Goal: Task Accomplishment & Management: Manage account settings

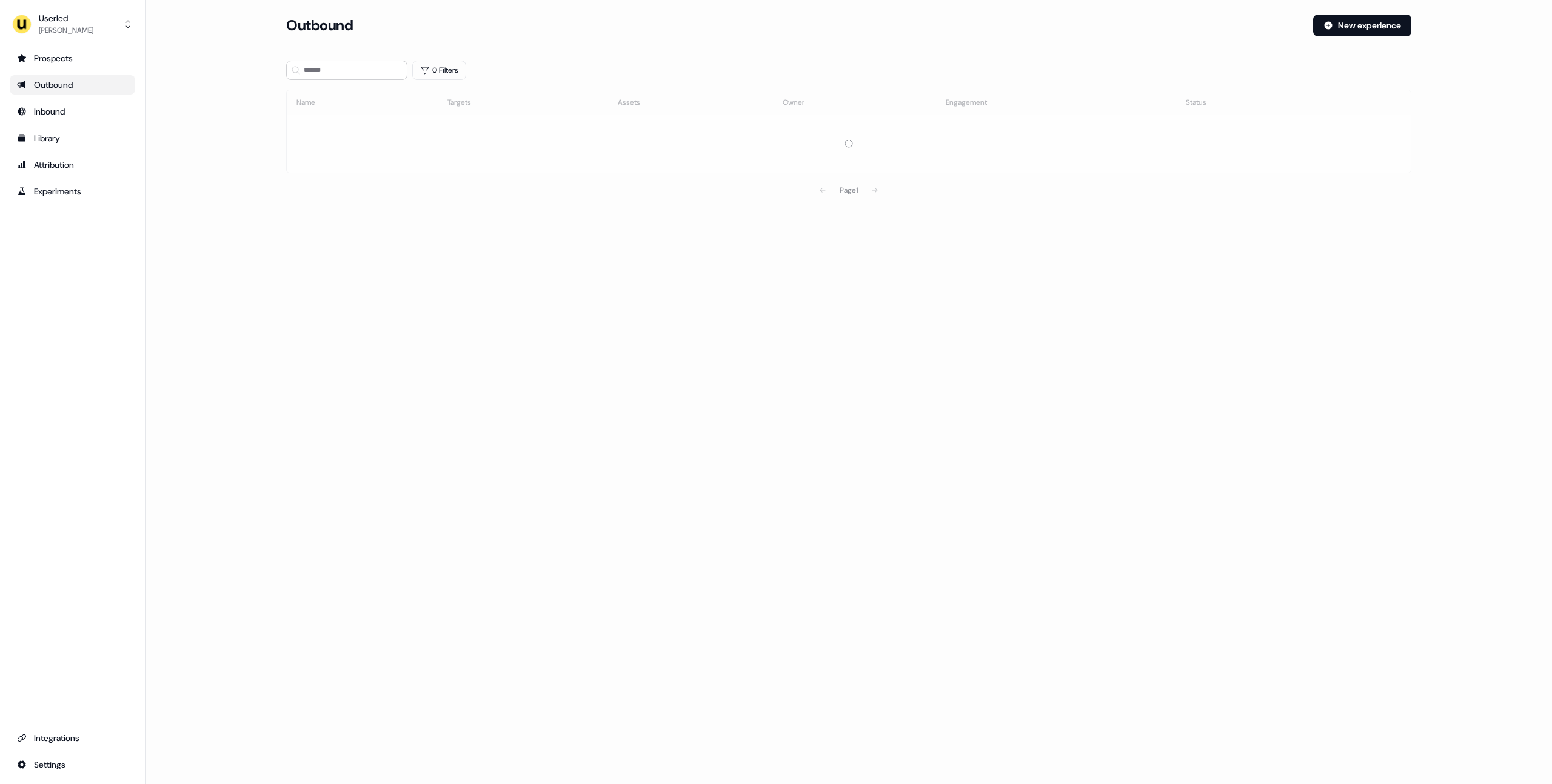
click at [186, 177] on main "Loading... Outbound New experience 0 Filters Name Targets Assets Owner Engageme…" at bounding box center [849, 125] width 1406 height 222
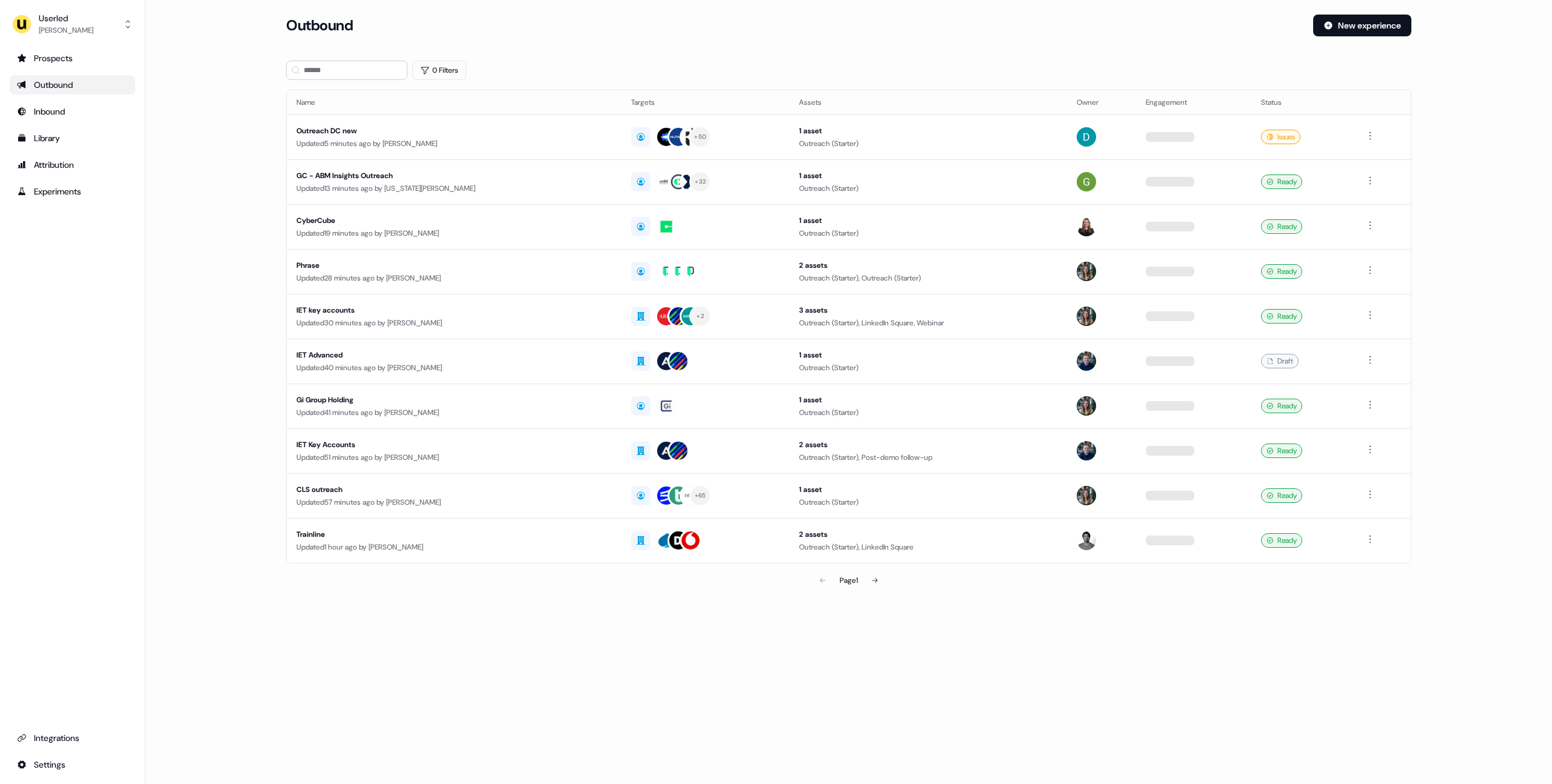
click at [200, 180] on main "Loading... Outbound New experience 0 Filters Name Targets Assets Owner Engageme…" at bounding box center [849, 320] width 1406 height 612
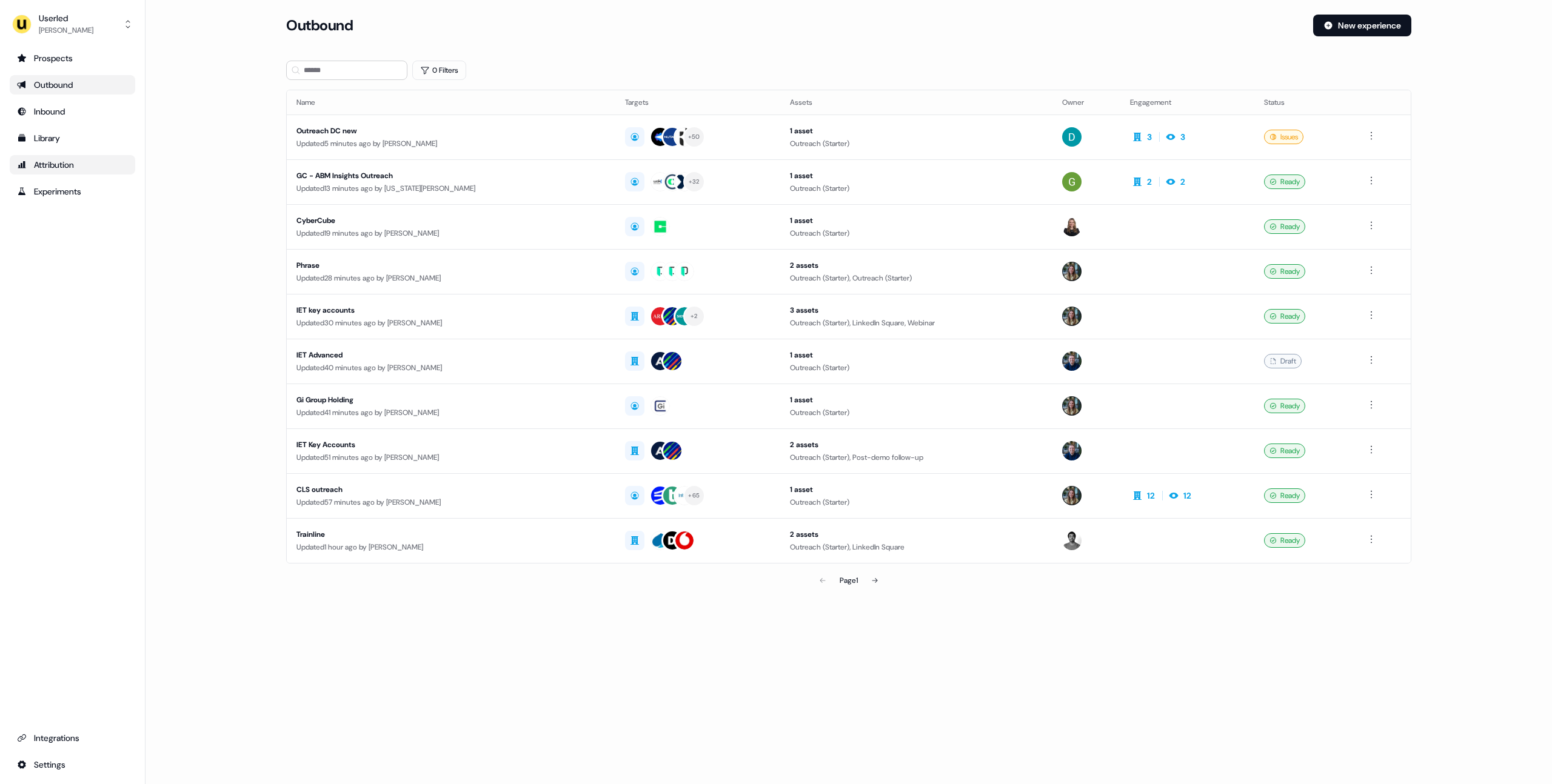
click at [79, 168] on div "Attribution" at bounding box center [72, 165] width 111 height 13
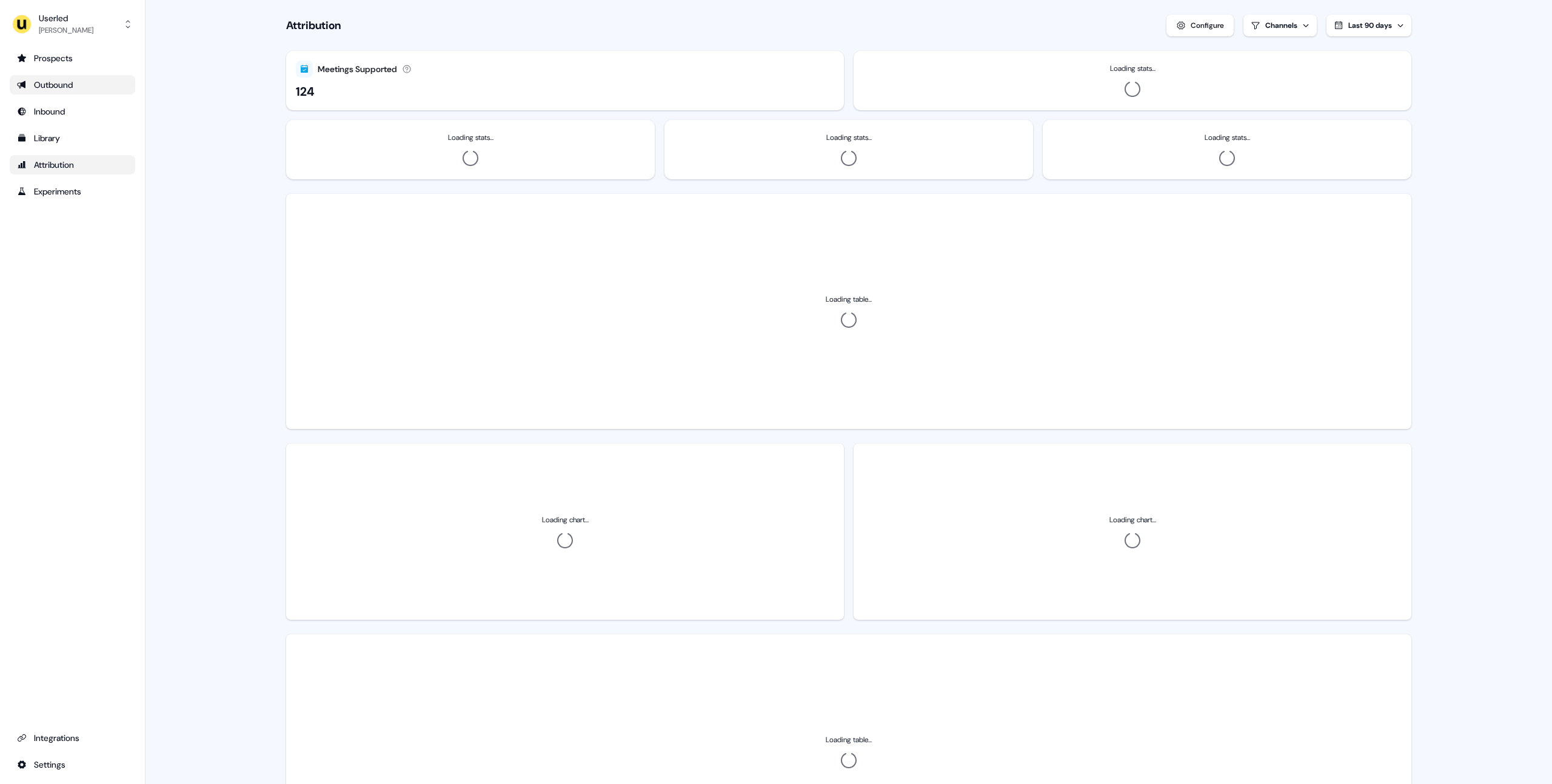
click at [63, 89] on div "Outbound" at bounding box center [72, 85] width 111 height 13
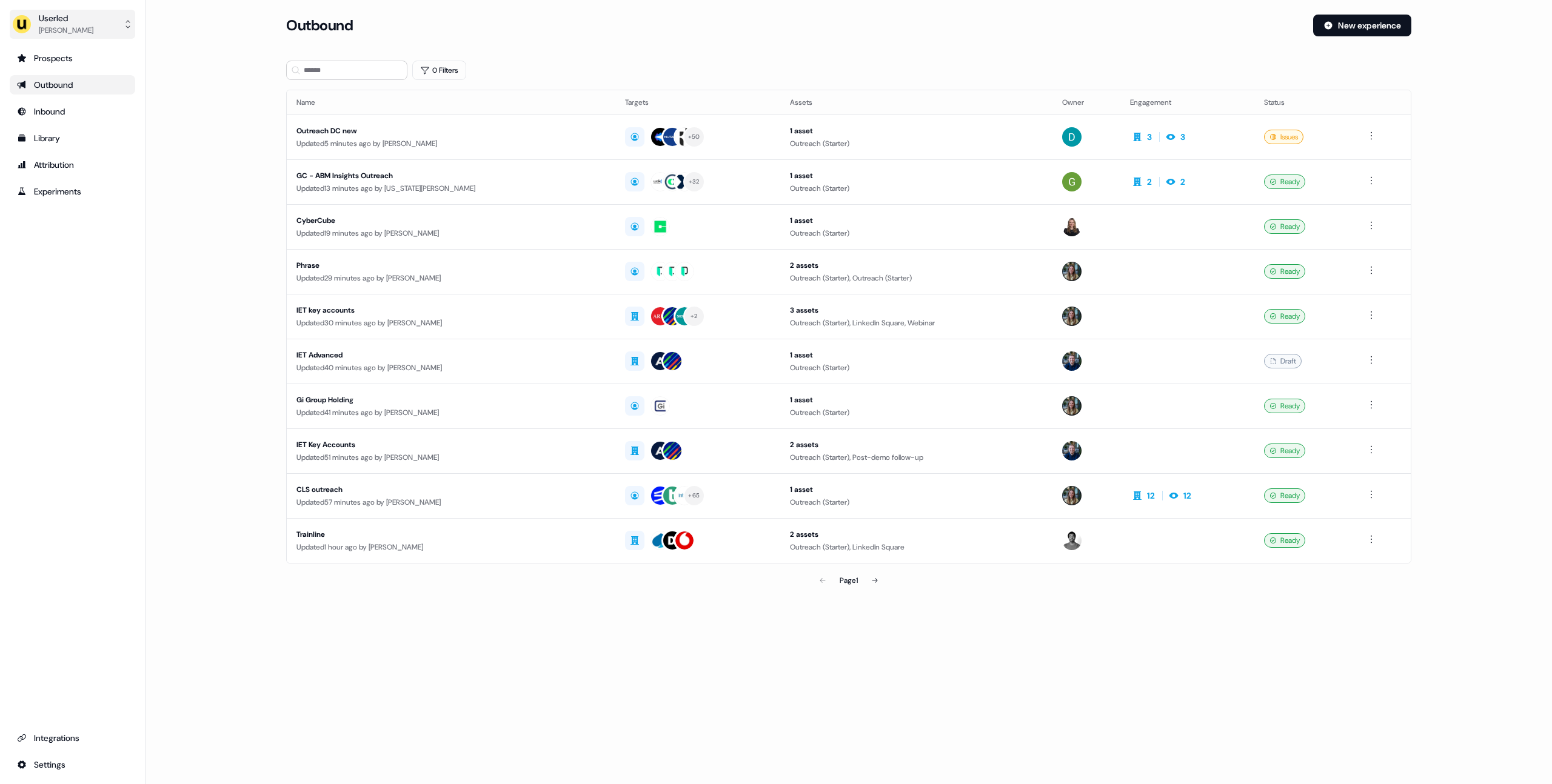
click at [74, 25] on div "[PERSON_NAME]" at bounding box center [65, 30] width 55 height 13
click at [94, 57] on div "Impersonate (Admin)" at bounding box center [72, 57] width 115 height 21
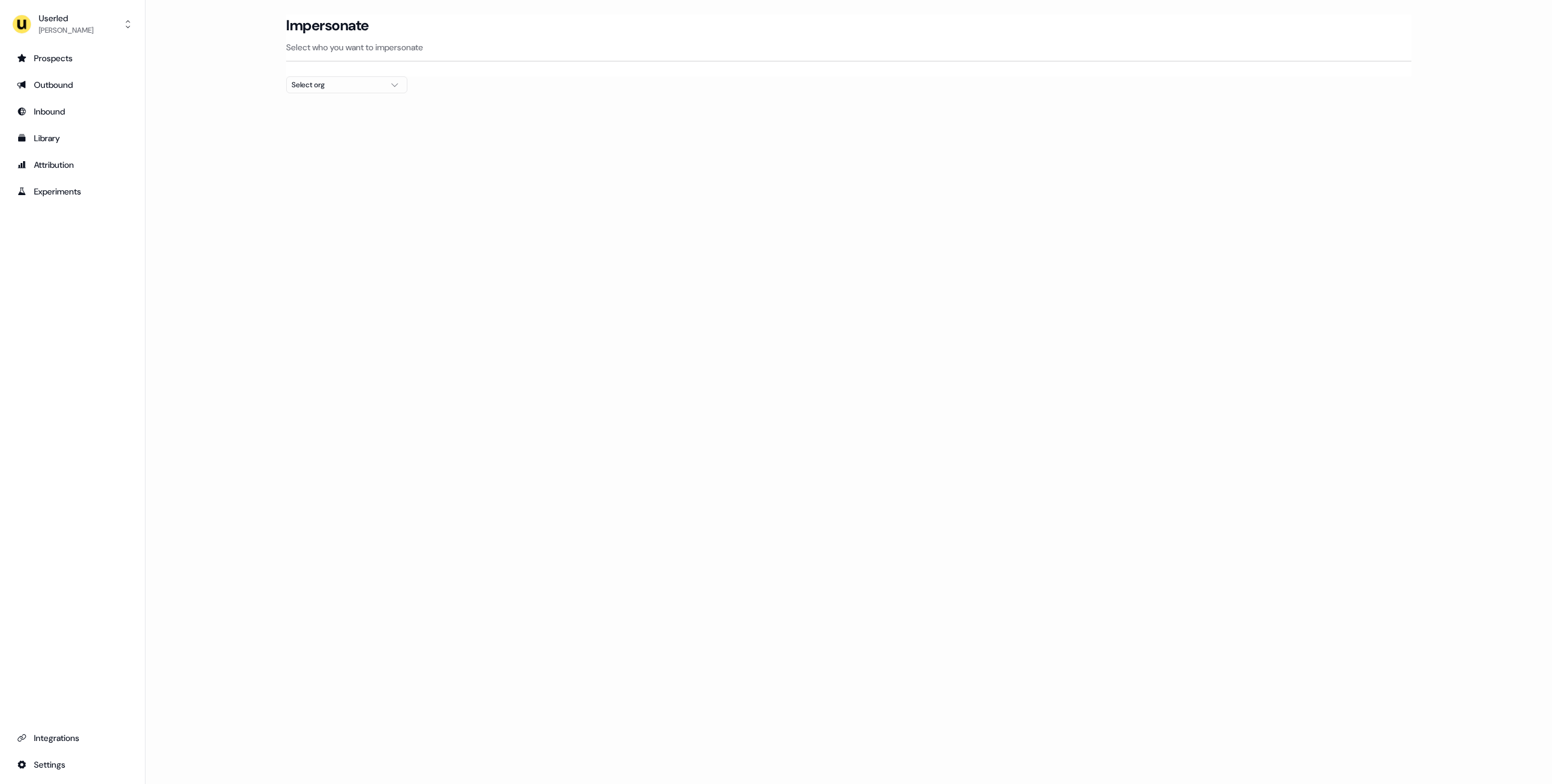
click at [349, 85] on div "Select org" at bounding box center [337, 85] width 91 height 13
click at [338, 129] on div "Bloomreach" at bounding box center [347, 129] width 120 height 20
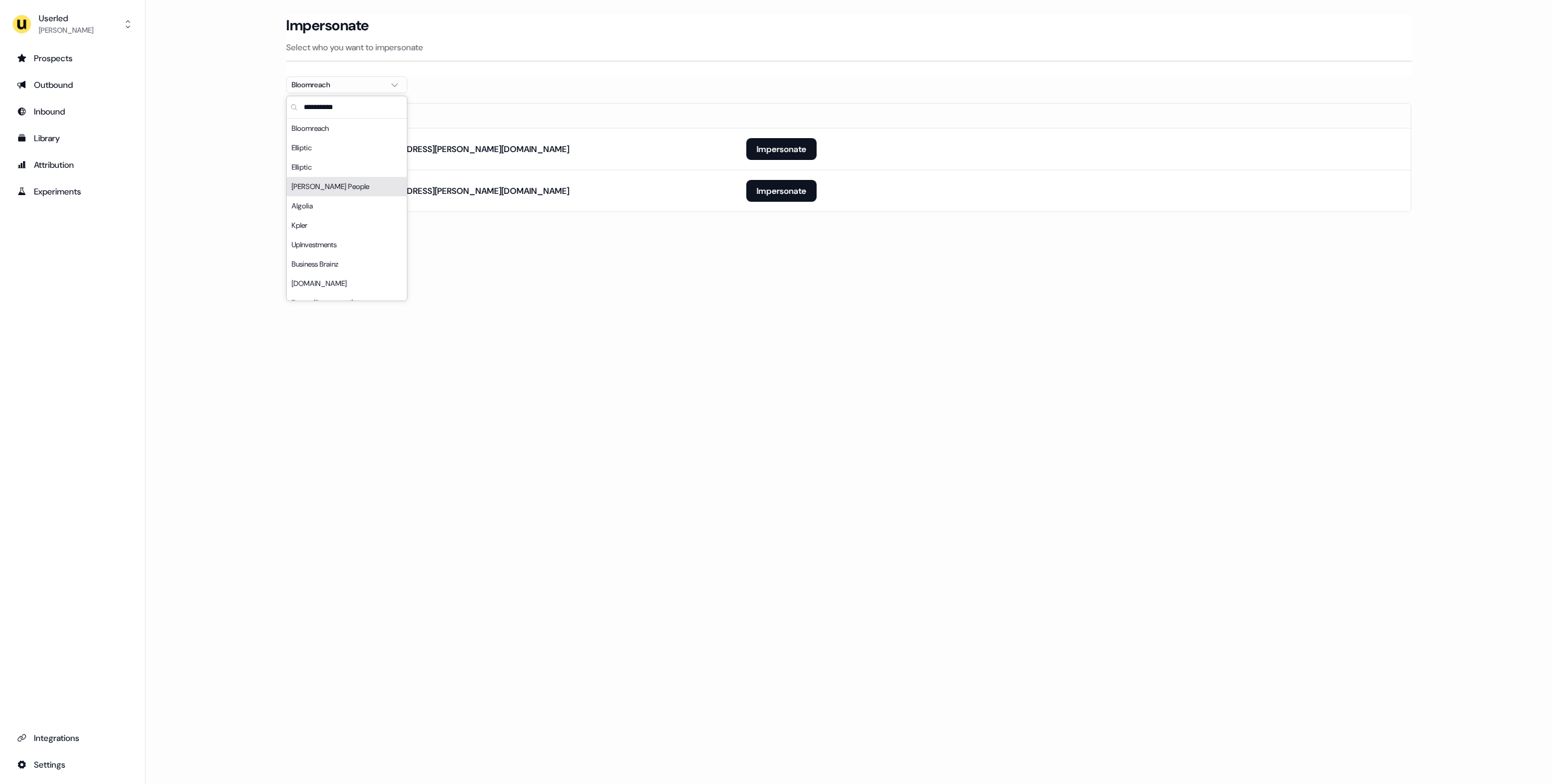
click at [512, 275] on div "Loading... Impersonate Select who you want to impersonate Bloomreach Email [PER…" at bounding box center [849, 392] width 1406 height 784
click at [755, 188] on button "Impersonate" at bounding box center [781, 190] width 71 height 21
